Goal: Transaction & Acquisition: Register for event/course

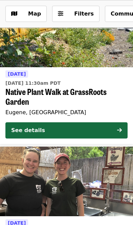
scroll to position [1191, 0]
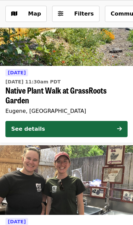
click at [88, 78] on span "[DATE] 11:30am PDT" at bounding box center [66, 81] width 122 height 7
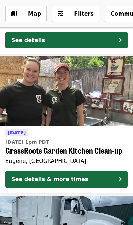
scroll to position [1297, 0]
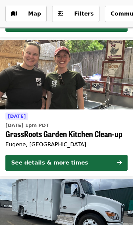
click at [89, 160] on button "See details & more times" at bounding box center [66, 163] width 122 height 16
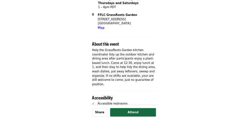
scroll to position [122, 0]
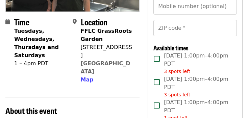
click at [132, 103] on span "[DATE] 1:00pm–4:00pm PDT 1 spot left" at bounding box center [198, 109] width 68 height 23
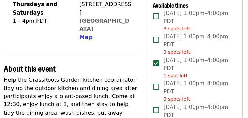
scroll to position [166, 0]
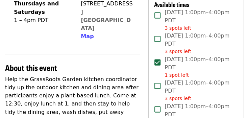
click at [132, 117] on span "[DATE] 1:00pm–4:00pm PDT 3 spots left" at bounding box center [198, 113] width 68 height 23
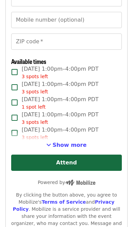
scroll to position [626, 0]
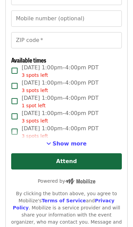
click at [70, 140] on span "Show more" at bounding box center [69, 143] width 34 height 6
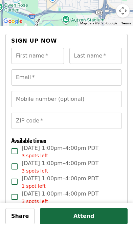
scroll to position [547, 0]
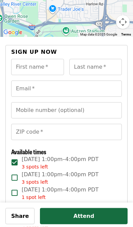
click at [48, 59] on input "First name   *" at bounding box center [37, 67] width 53 height 16
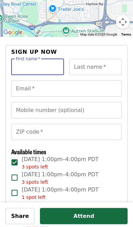
scroll to position [525, 0]
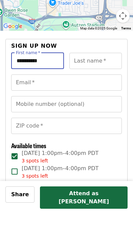
type input "*********"
click at [100, 68] on div "Last name   * Last name *" at bounding box center [95, 76] width 53 height 16
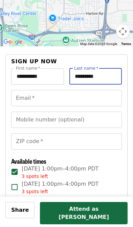
type input "*********"
click at [100, 90] on input "Email   *" at bounding box center [66, 98] width 110 height 16
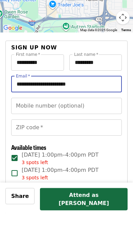
type input "**********"
click at [105, 111] on input "Mobile number (optional)" at bounding box center [66, 119] width 110 height 16
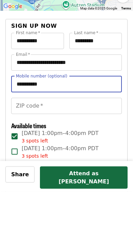
type input "**********"
click at [96, 133] on input "ZIP code   *" at bounding box center [66, 141] width 110 height 16
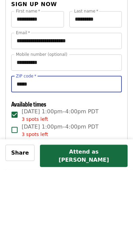
type input "*****"
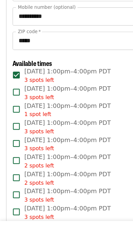
scroll to position [637, 0]
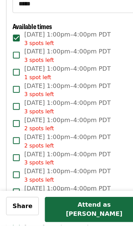
click at [72, 202] on button "Attend as [PERSON_NAME]" at bounding box center [84, 213] width 88 height 22
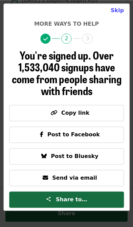
scroll to position [773, 0]
click at [118, 13] on button "Skip" at bounding box center [117, 11] width 24 height 14
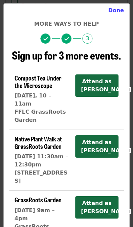
scroll to position [0, 0]
click at [120, 11] on button "Done" at bounding box center [116, 11] width 27 height 14
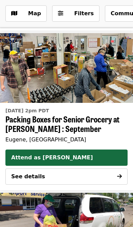
scroll to position [2417, 0]
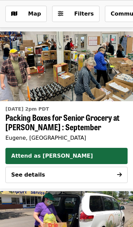
click at [18, 171] on span "See details" at bounding box center [28, 175] width 34 height 8
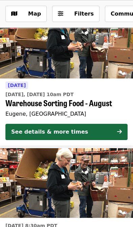
scroll to position [2752, 0]
click at [100, 50] on img at bounding box center [66, 44] width 133 height 70
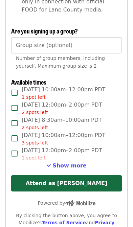
scroll to position [864, 0]
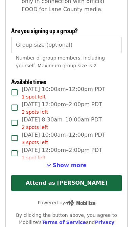
click at [65, 162] on span "Show more" at bounding box center [69, 165] width 34 height 6
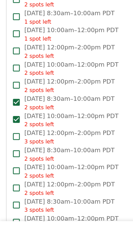
scroll to position [1069, 0]
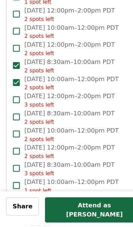
click at [84, 202] on button "Attend as [PERSON_NAME]" at bounding box center [84, 213] width 88 height 22
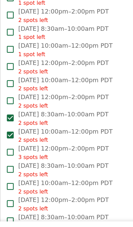
scroll to position [1055, 0]
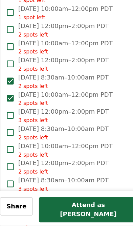
click at [82, 202] on button "Attend as [PERSON_NAME]" at bounding box center [84, 213] width 88 height 22
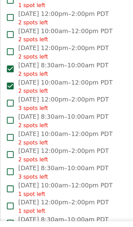
scroll to position [1099, 0]
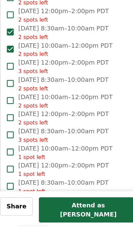
click at [85, 202] on button "Attend as [PERSON_NAME]" at bounding box center [84, 213] width 88 height 22
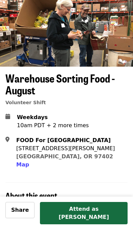
scroll to position [0, 0]
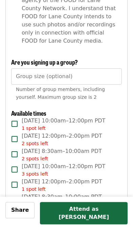
click at [77, 68] on input "Group size (optional)" at bounding box center [66, 76] width 110 height 16
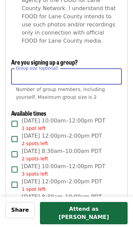
scroll to position [816, 0]
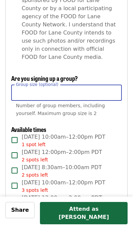
type input "*"
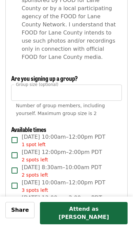
click at [75, 84] on input "*" at bounding box center [66, 92] width 110 height 16
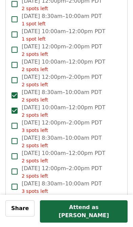
click at [98, 211] on button "Attend as [PERSON_NAME]" at bounding box center [84, 213] width 88 height 22
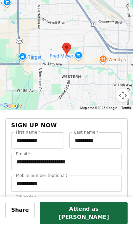
scroll to position [524, 0]
click at [59, 132] on input "*********" at bounding box center [37, 140] width 53 height 16
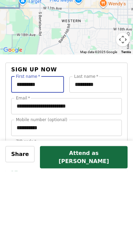
type input "*********"
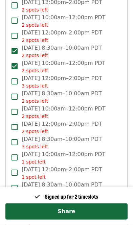
scroll to position [1103, 0]
